Goal: Transaction & Acquisition: Subscribe to service/newsletter

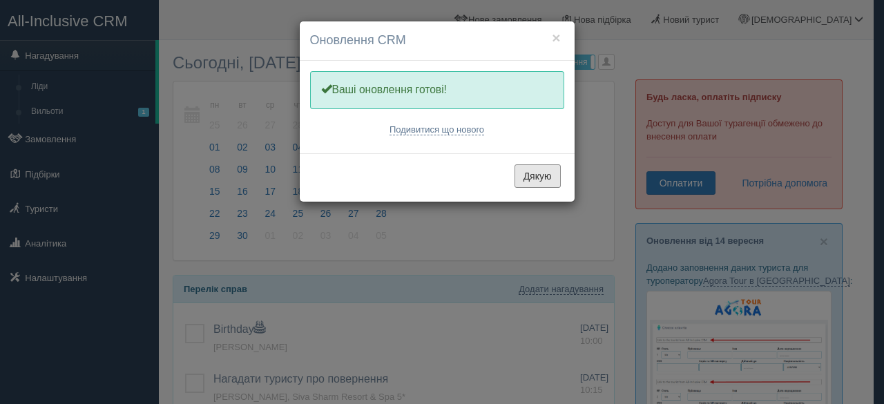
click at [546, 181] on button "Дякую" at bounding box center [538, 175] width 46 height 23
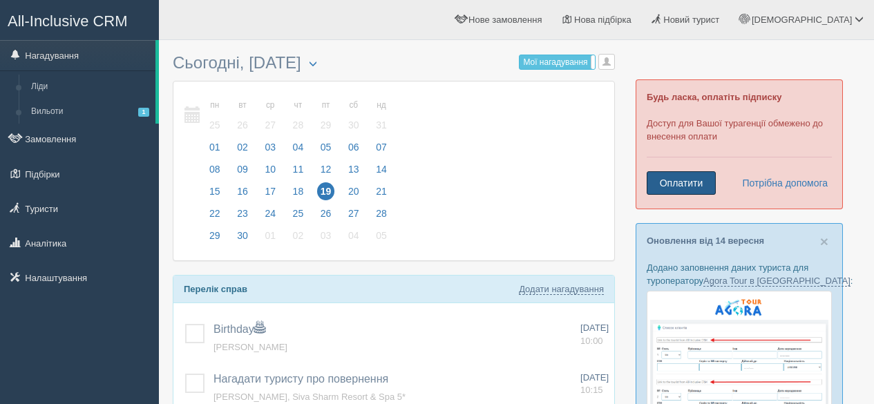
click at [695, 184] on link "Оплатити" at bounding box center [681, 182] width 69 height 23
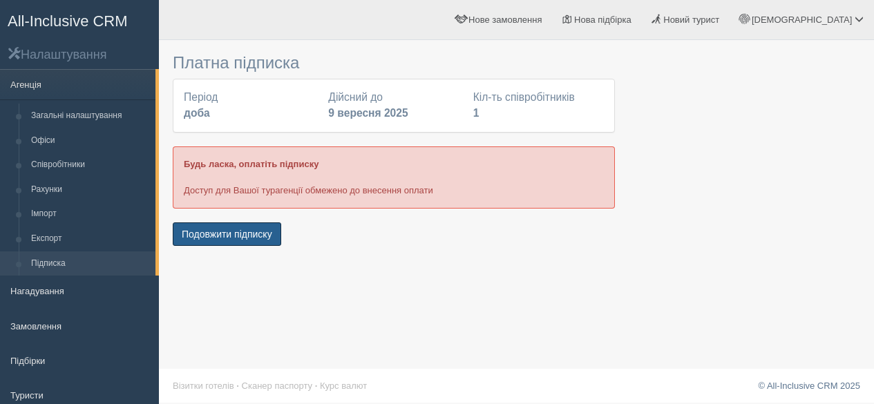
click at [260, 237] on button "Подовжити підписку" at bounding box center [227, 233] width 108 height 23
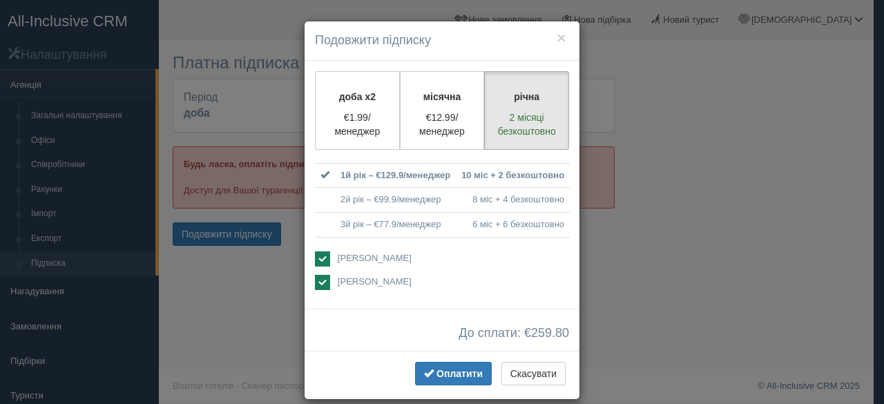
click at [316, 276] on ins at bounding box center [322, 282] width 15 height 15
checkbox input "false"
click at [358, 114] on p "€1.99/менеджер" at bounding box center [357, 125] width 67 height 28
radio input "true"
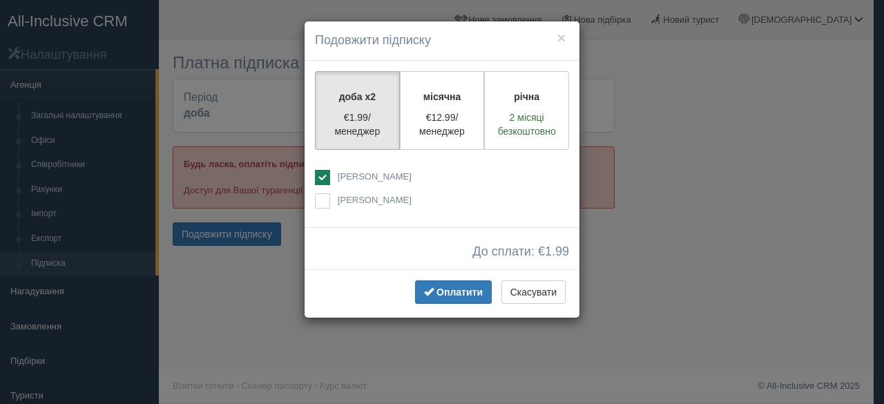
click at [479, 293] on span "Оплатити" at bounding box center [460, 292] width 46 height 11
